Goal: Navigation & Orientation: Find specific page/section

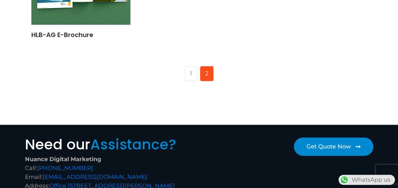
scroll to position [348, 0]
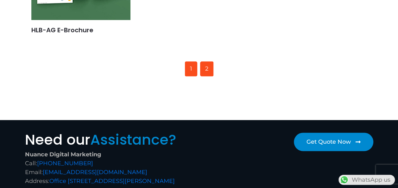
click at [188, 70] on link "1" at bounding box center [191, 68] width 12 height 15
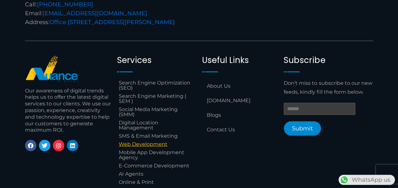
scroll to position [663, 0]
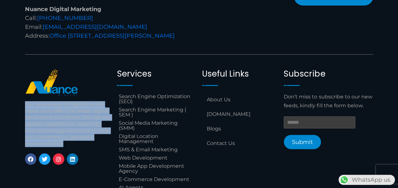
drag, startPoint x: 26, startPoint y: 104, endPoint x: 82, endPoint y: 143, distance: 68.3
click at [82, 143] on p "Our awareness of digital trends helps us to offer the latest digital services t…" at bounding box center [68, 124] width 86 height 46
click at [83, 136] on p "Our awareness of digital trends helps us to offer the latest digital services t…" at bounding box center [68, 124] width 86 height 46
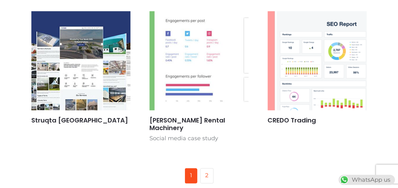
scroll to position [411, 0]
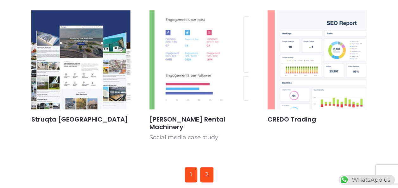
click at [206, 167] on link "2" at bounding box center [206, 174] width 13 height 15
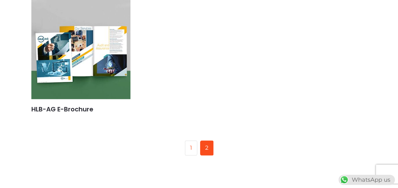
scroll to position [285, 0]
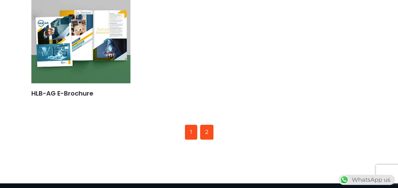
click at [191, 128] on link "1" at bounding box center [191, 132] width 12 height 15
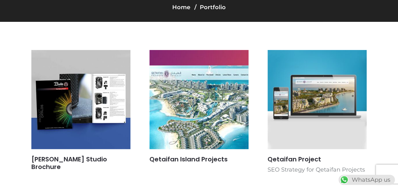
scroll to position [63, 0]
